Goal: Information Seeking & Learning: Learn about a topic

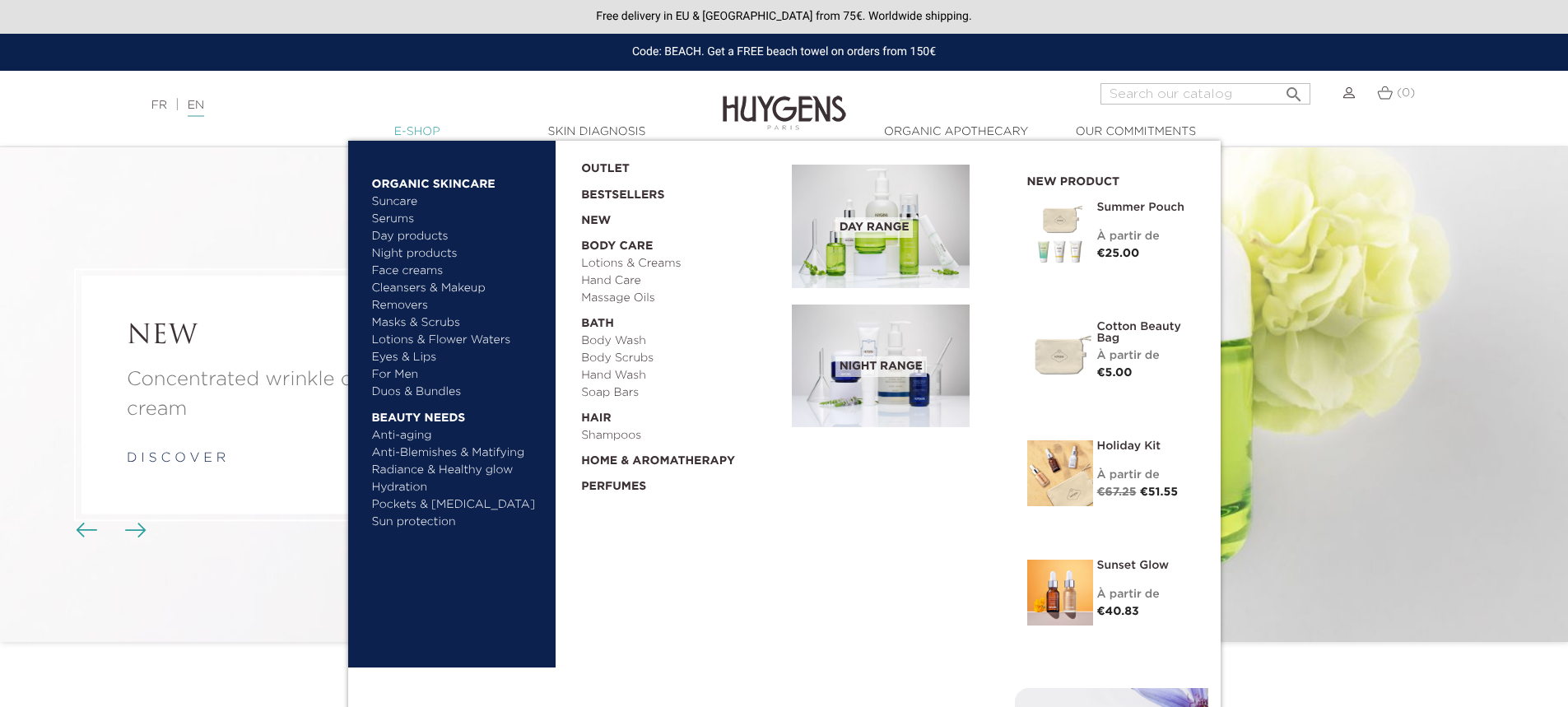
click at [415, 127] on link "  E-Shop" at bounding box center [417, 132] width 165 height 17
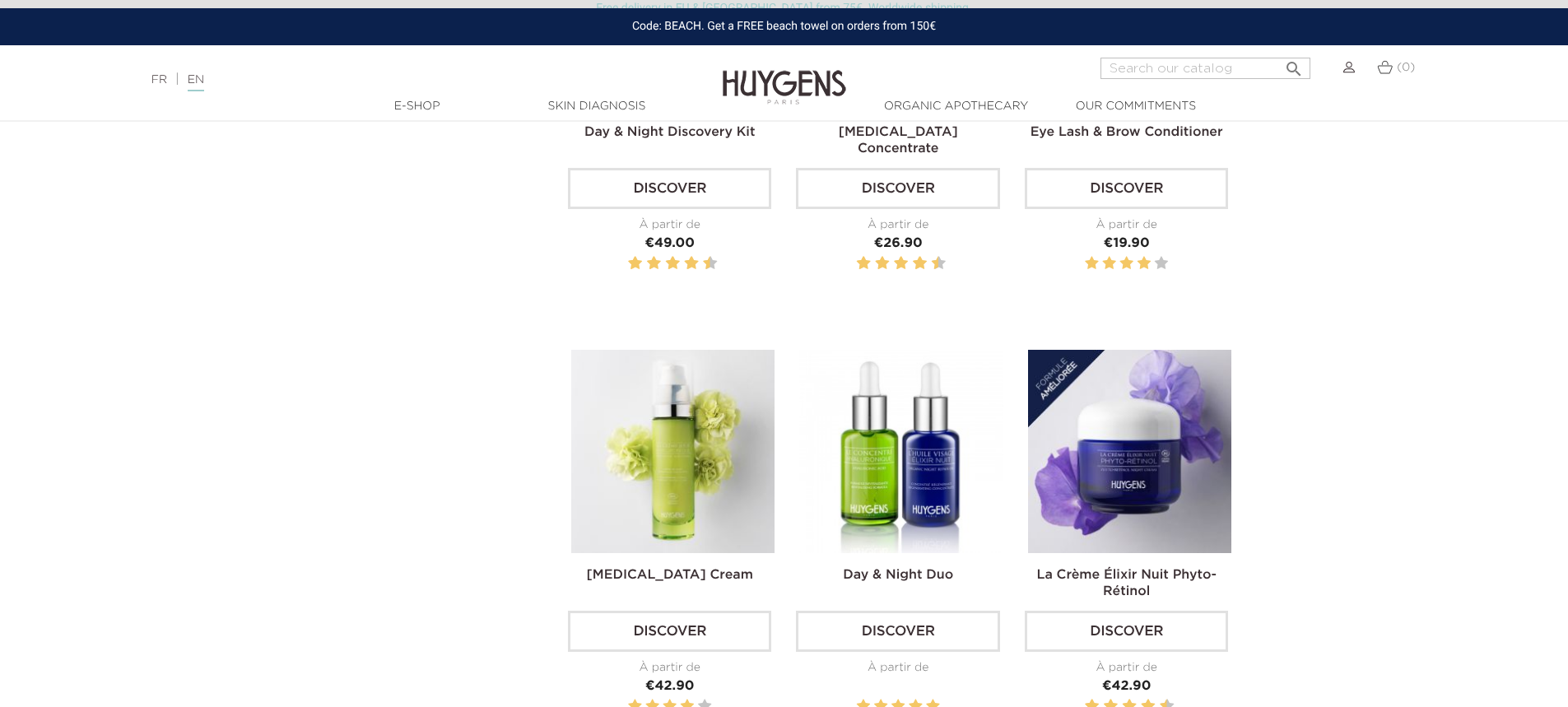
scroll to position [493, 0]
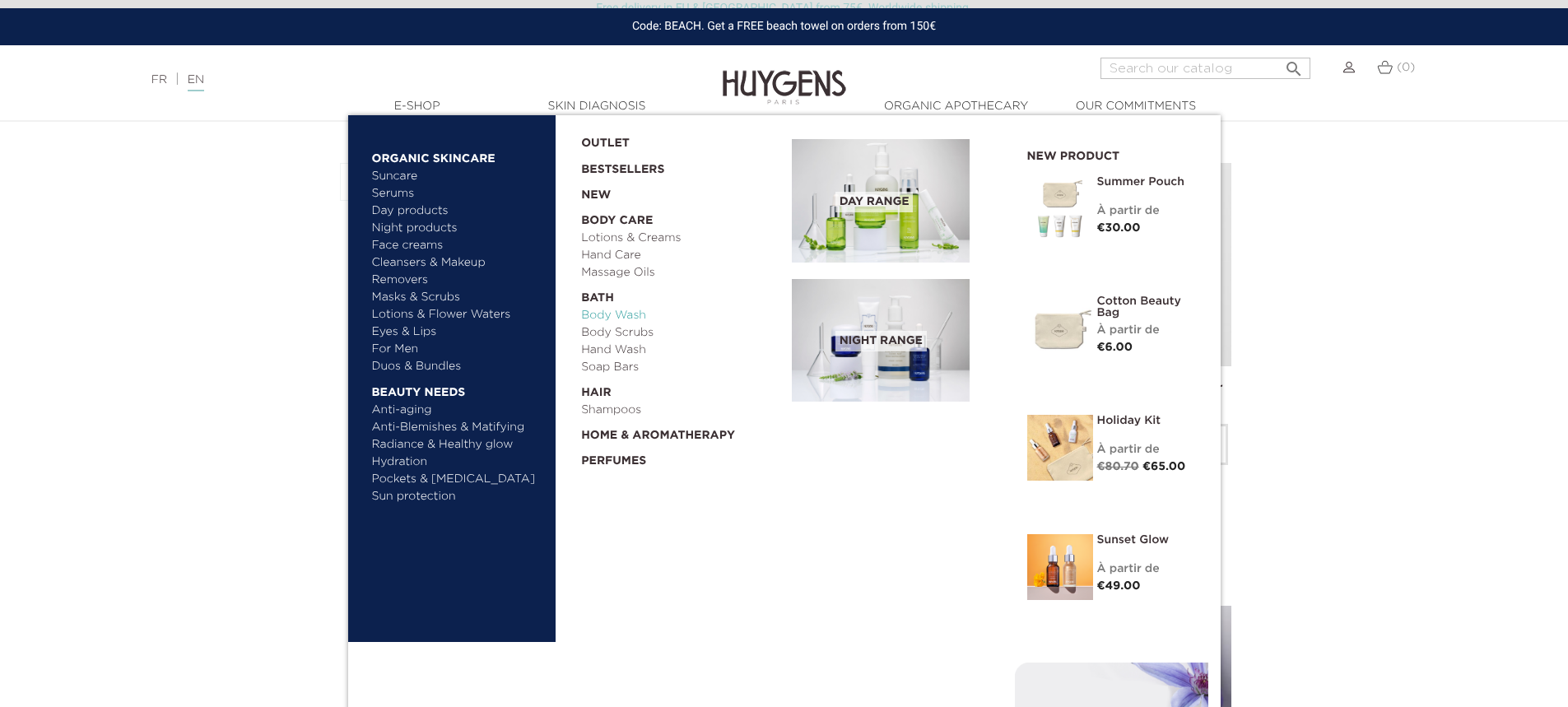
click at [641, 318] on link "Body Wash" at bounding box center [680, 316] width 199 height 17
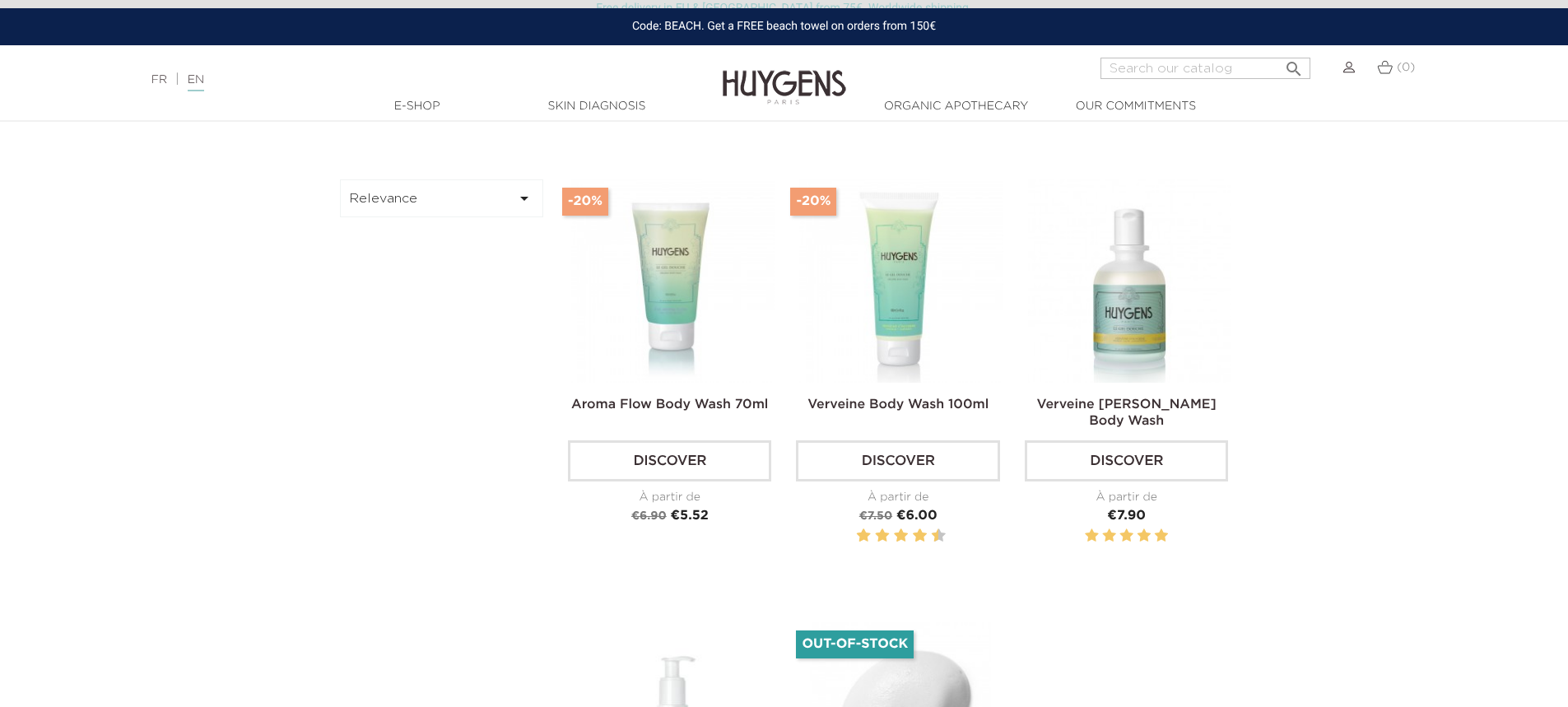
scroll to position [493, 0]
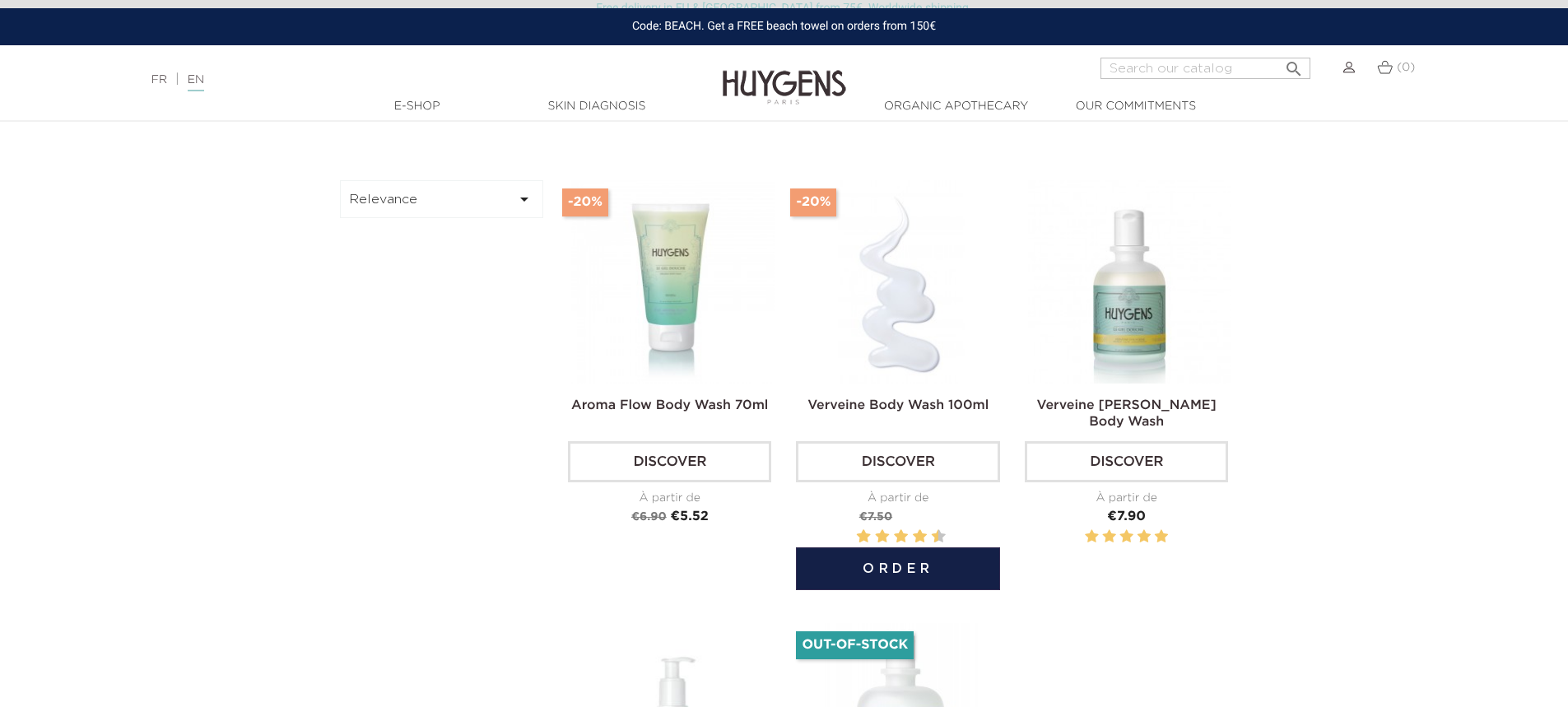
click at [902, 463] on link "Discover" at bounding box center [897, 461] width 203 height 41
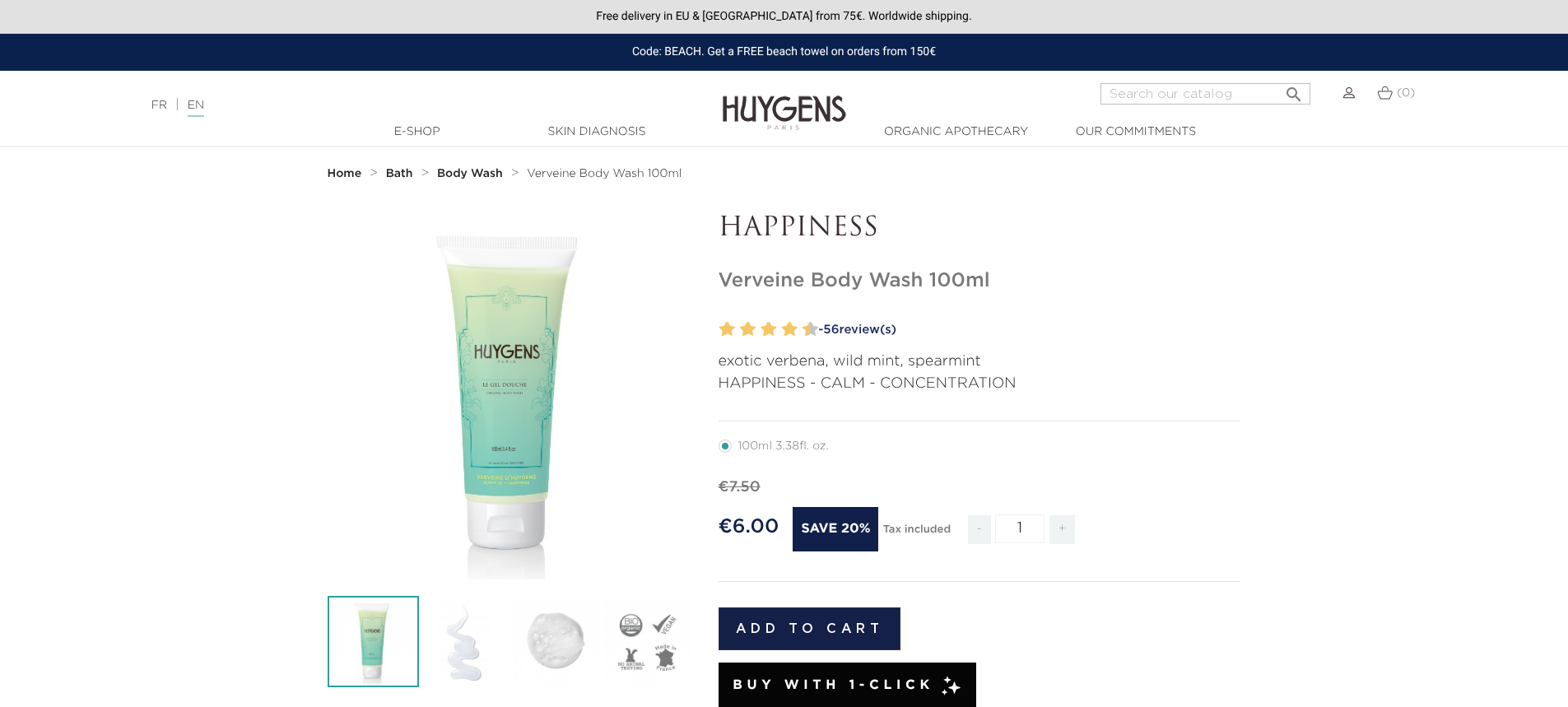
click at [477, 178] on strong "Body Wash" at bounding box center [470, 173] width 66 height 12
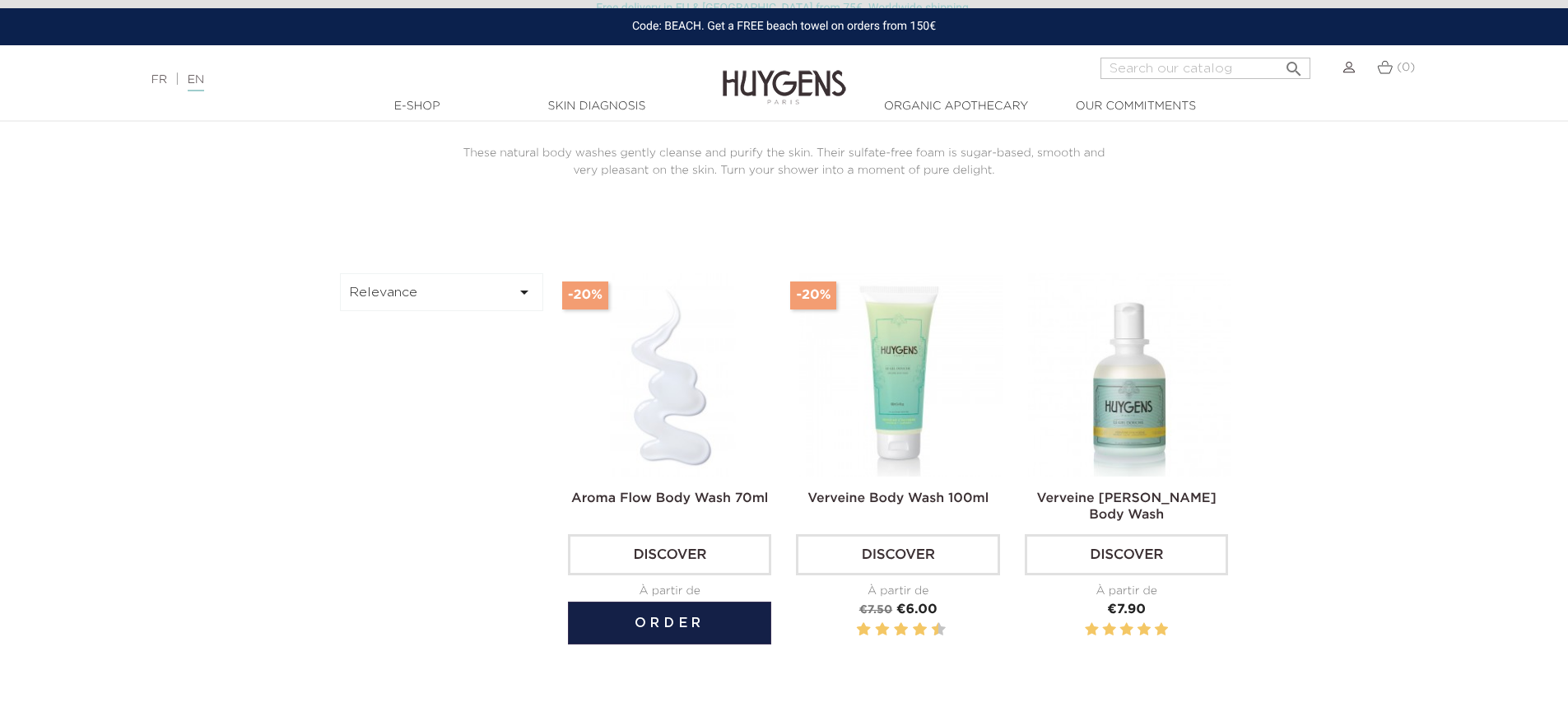
scroll to position [493, 0]
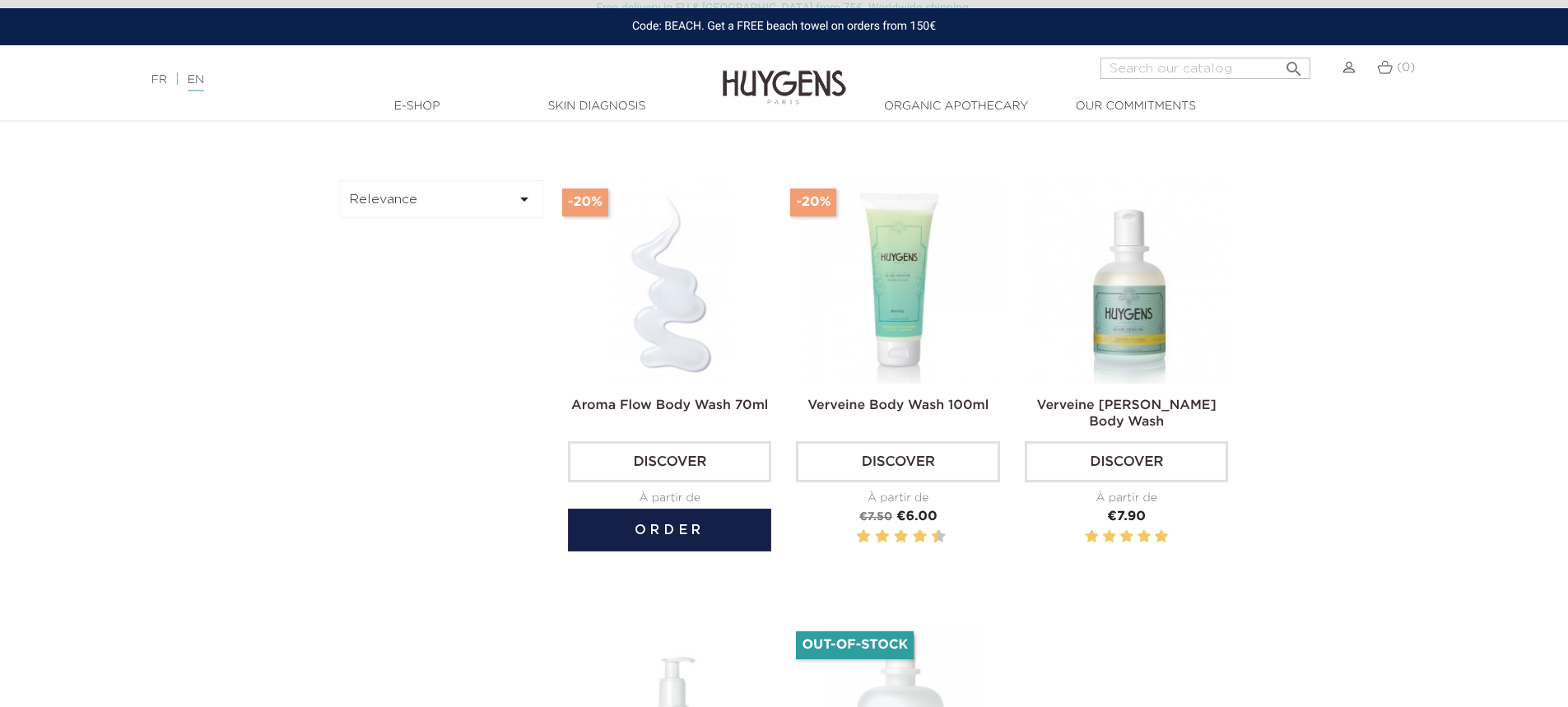
click at [680, 462] on link "Discover" at bounding box center [669, 461] width 203 height 41
